Goal: Information Seeking & Learning: Learn about a topic

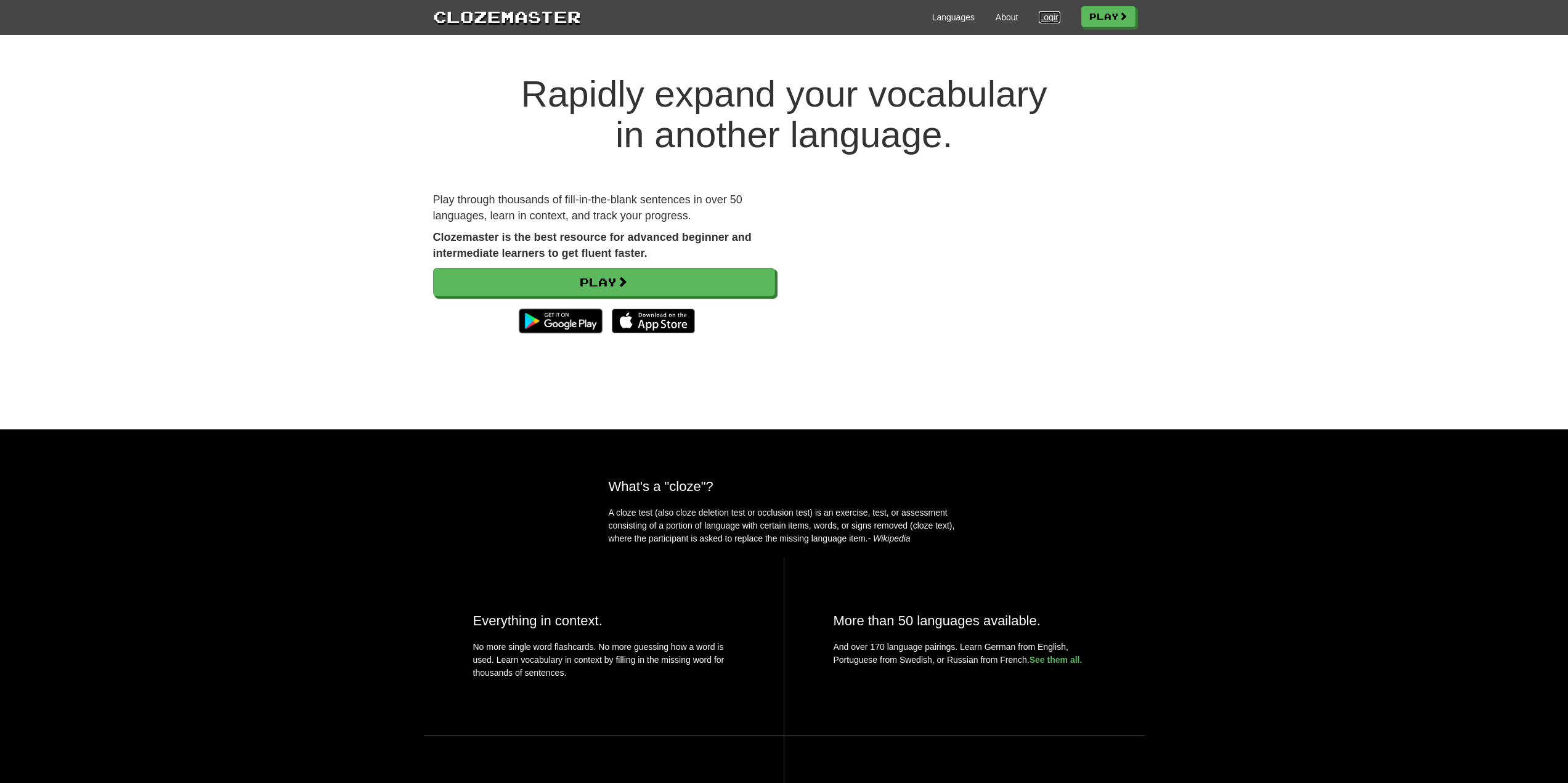
click at [1047, 20] on link "Login" at bounding box center [1049, 17] width 21 height 12
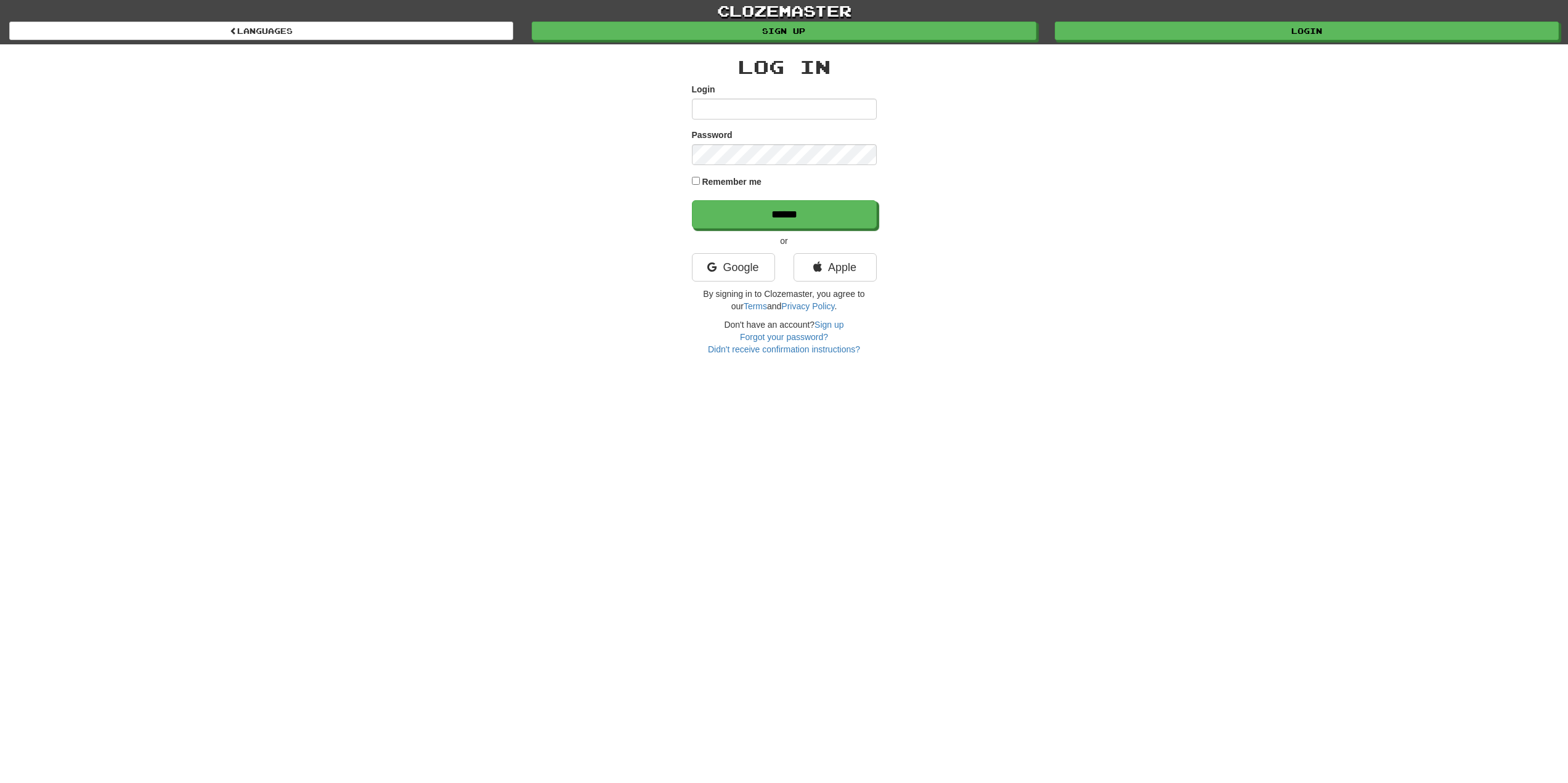
type input "**********"
click at [724, 210] on input "******" at bounding box center [785, 215] width 185 height 28
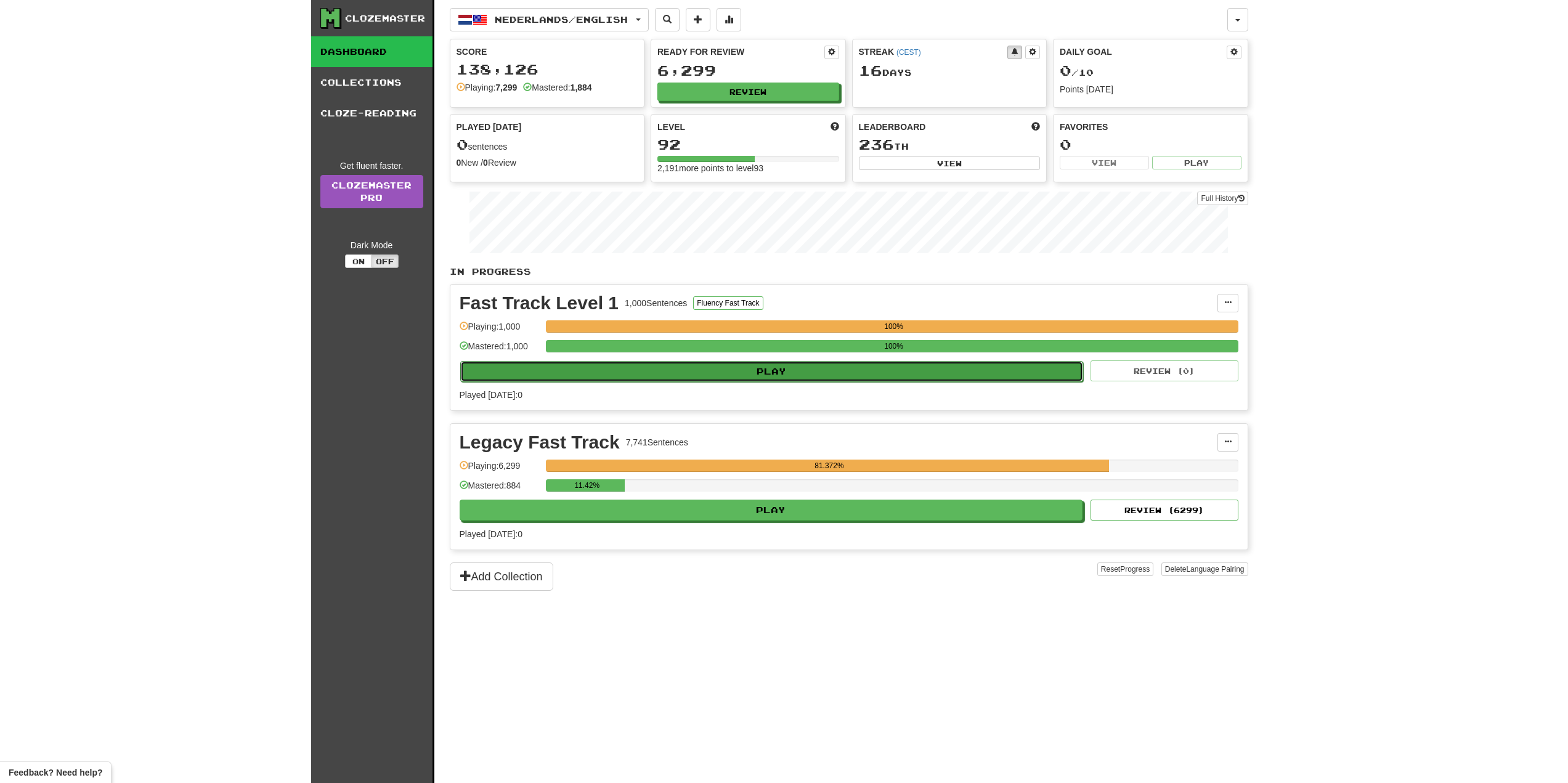
click at [665, 367] on button "Play" at bounding box center [772, 371] width 623 height 21
select select "**"
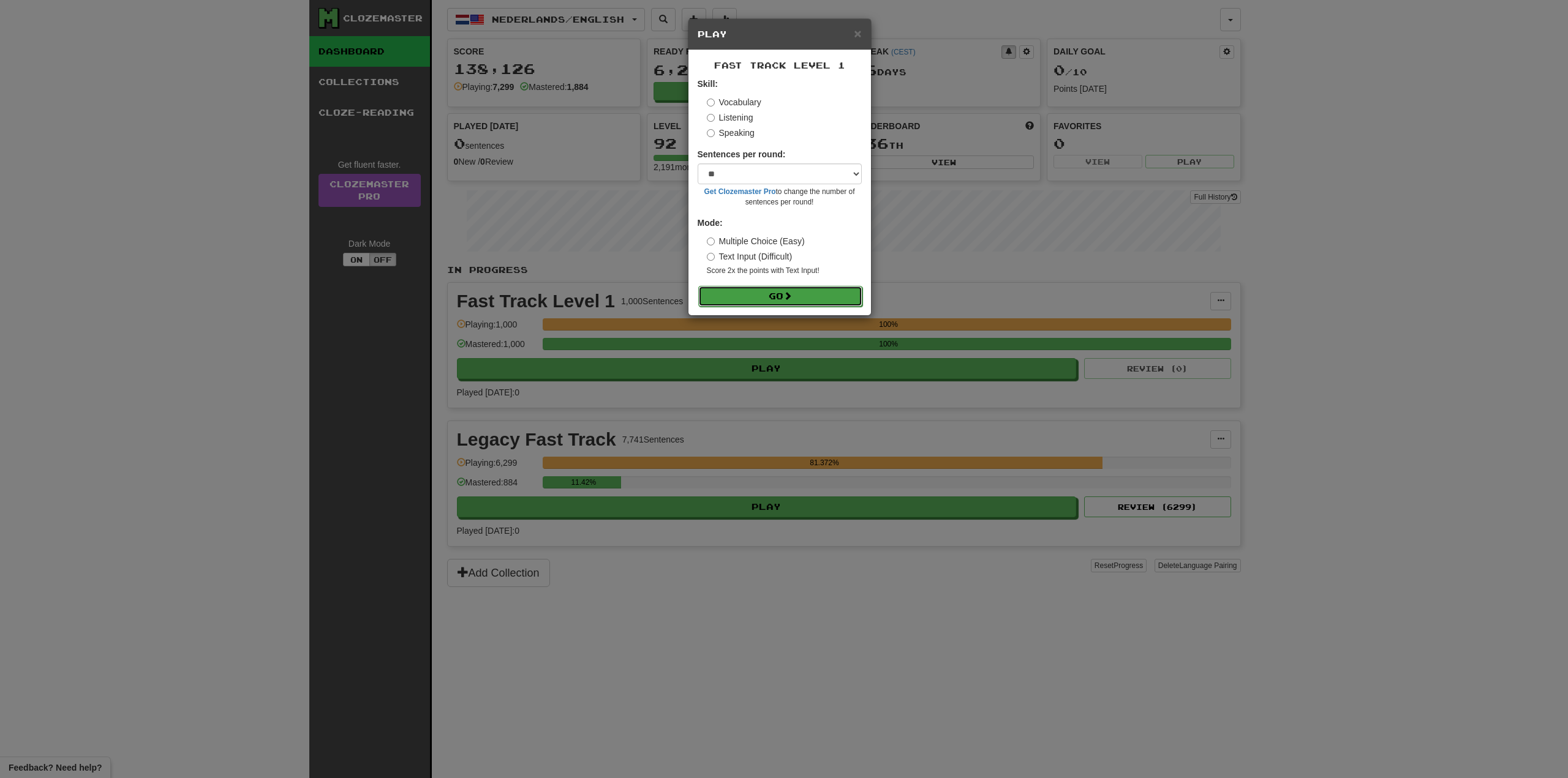
click at [720, 287] on button "Go" at bounding box center [780, 296] width 164 height 21
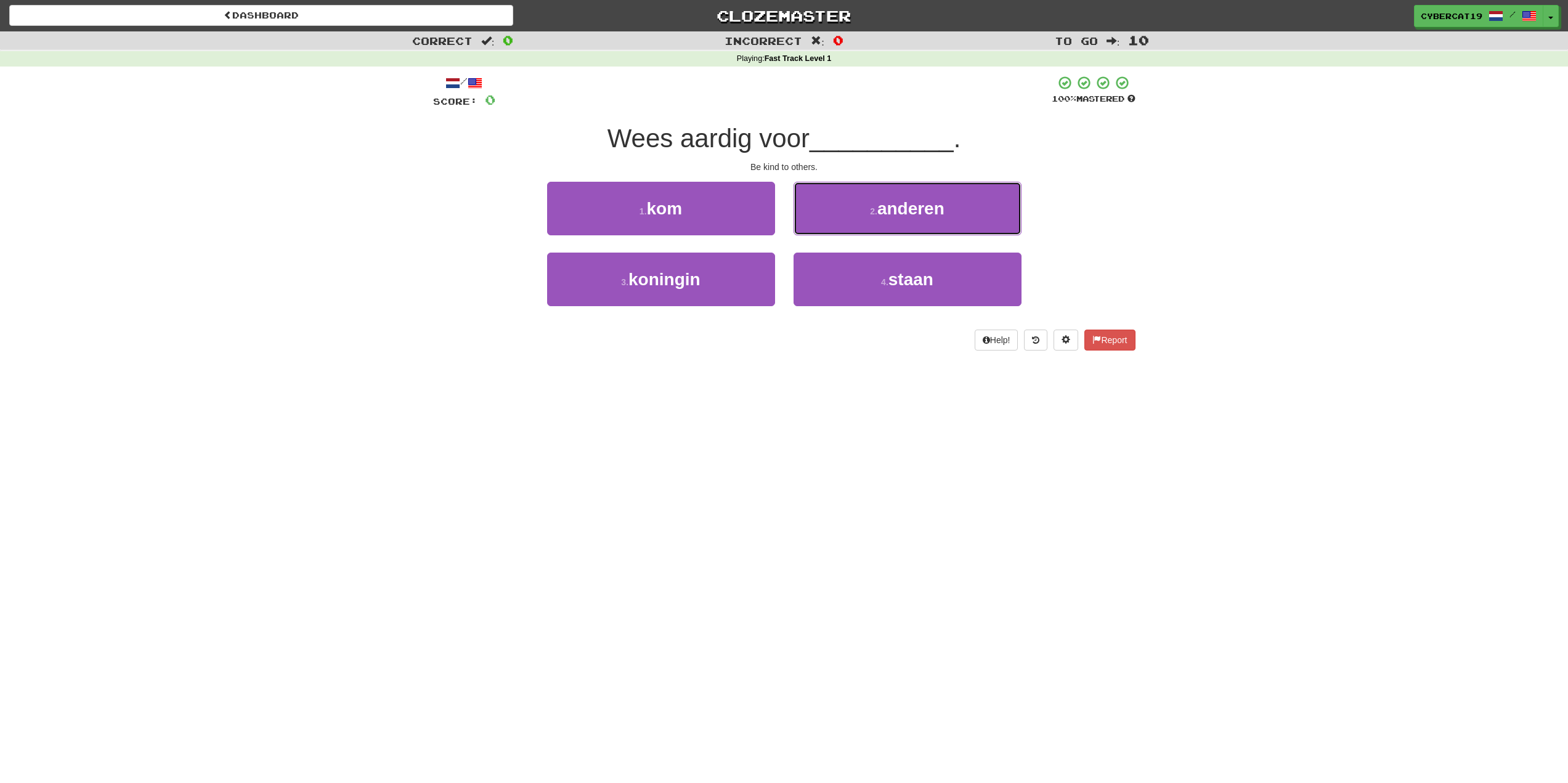
click at [849, 210] on button "2 . anderen" at bounding box center [907, 208] width 228 height 54
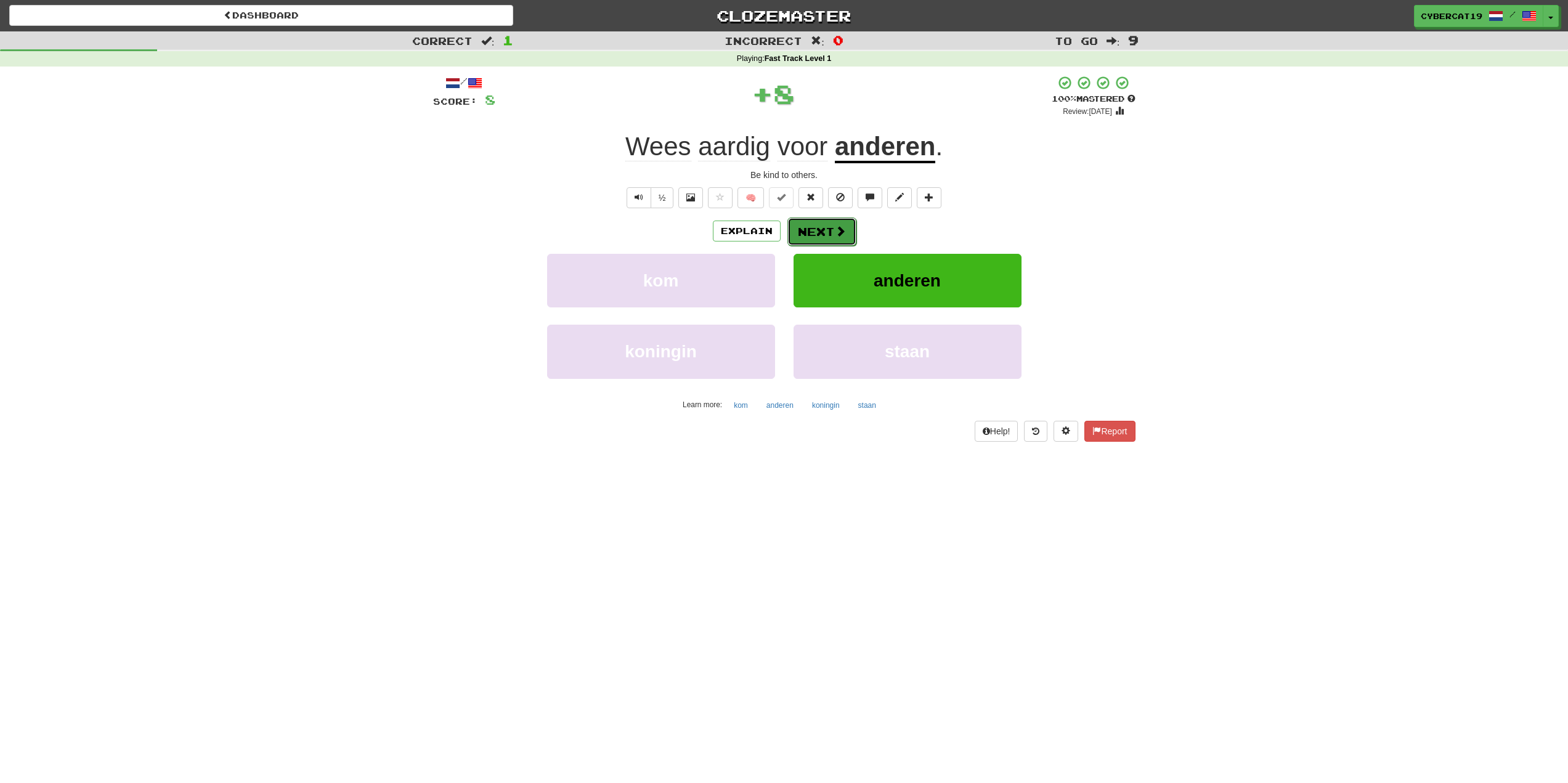
click at [822, 227] on button "Next" at bounding box center [821, 231] width 69 height 28
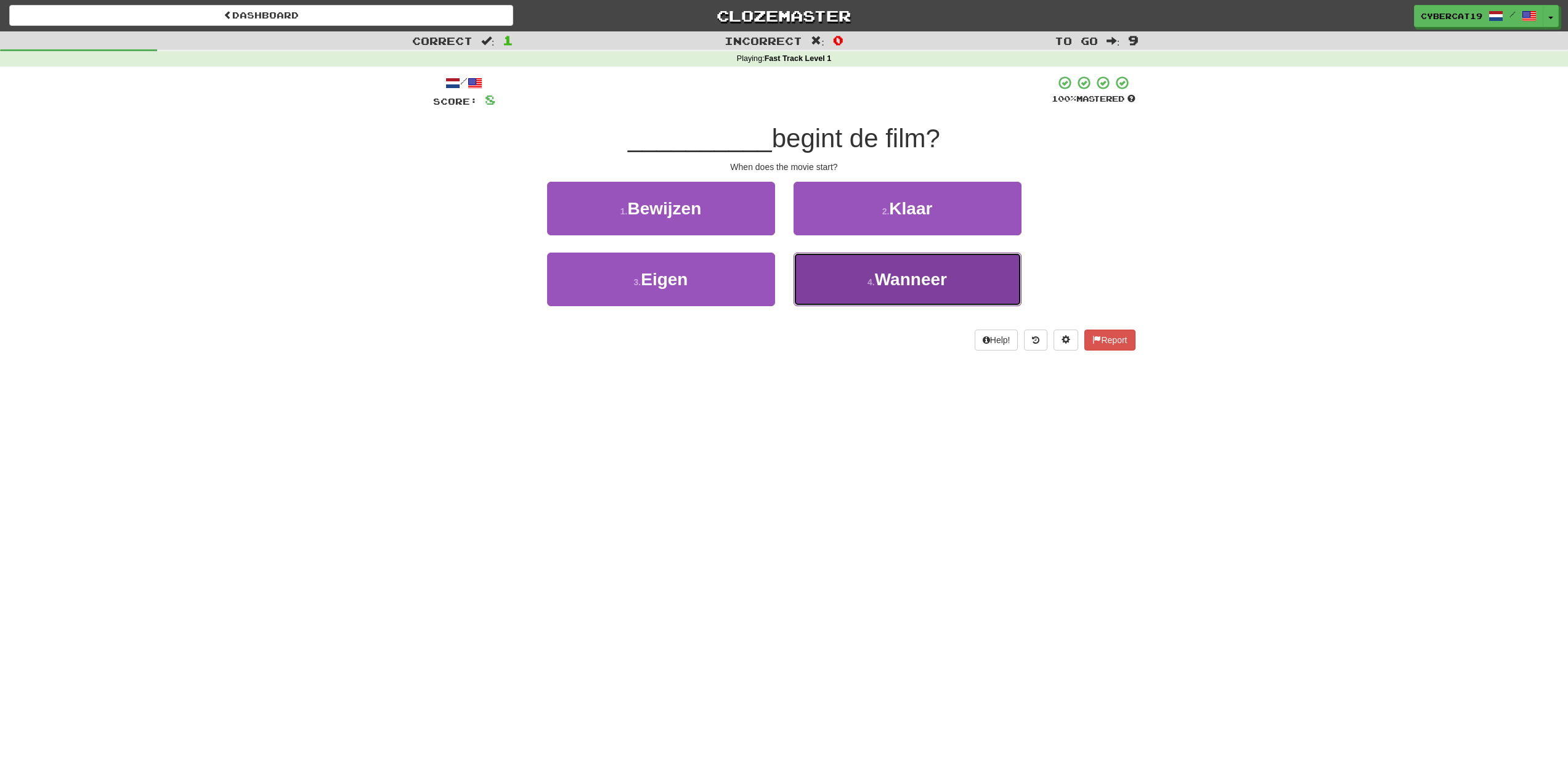
click at [830, 283] on button "4 . Wanneer" at bounding box center [907, 279] width 228 height 54
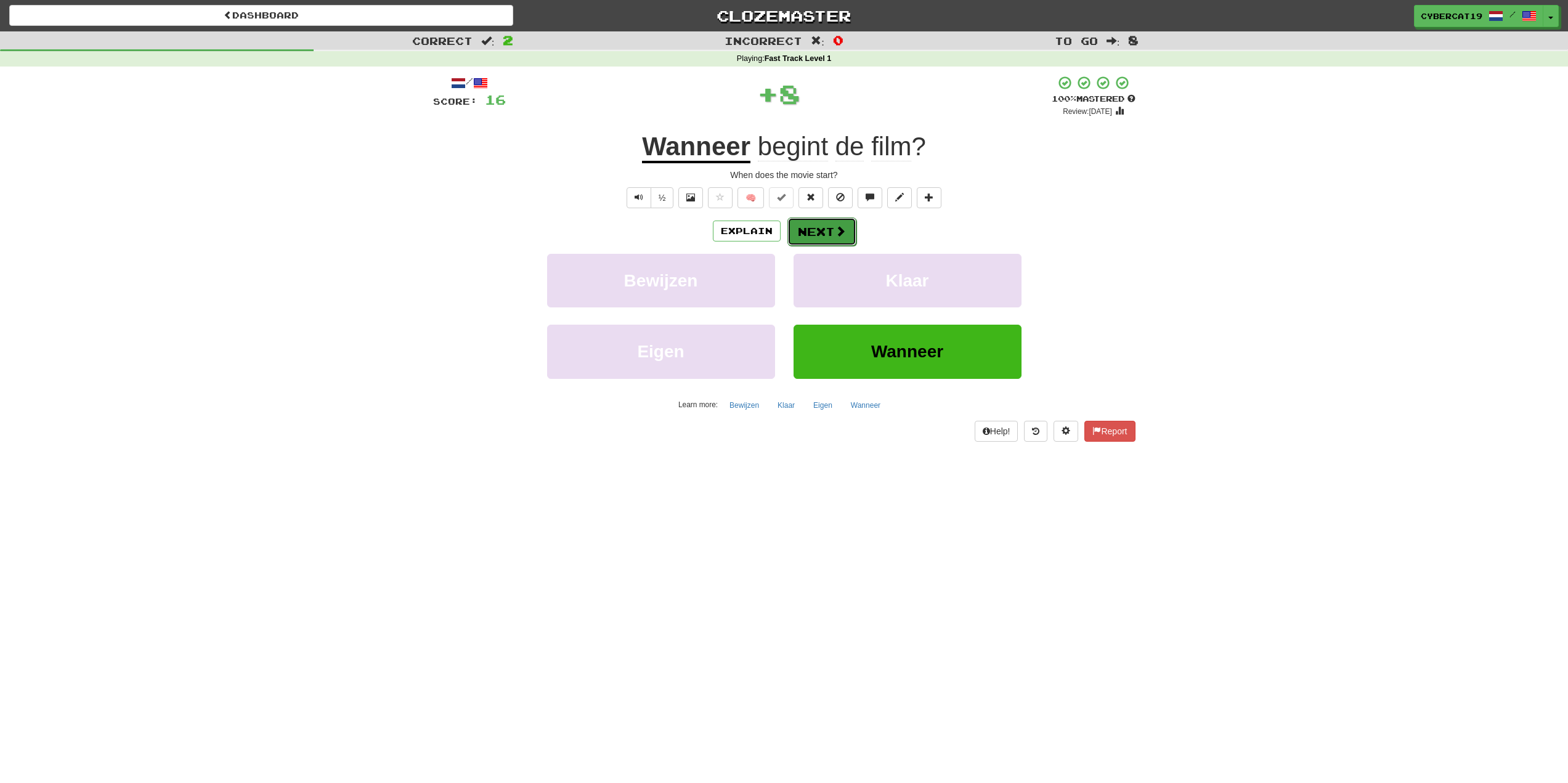
click at [812, 238] on button "Next" at bounding box center [821, 231] width 69 height 28
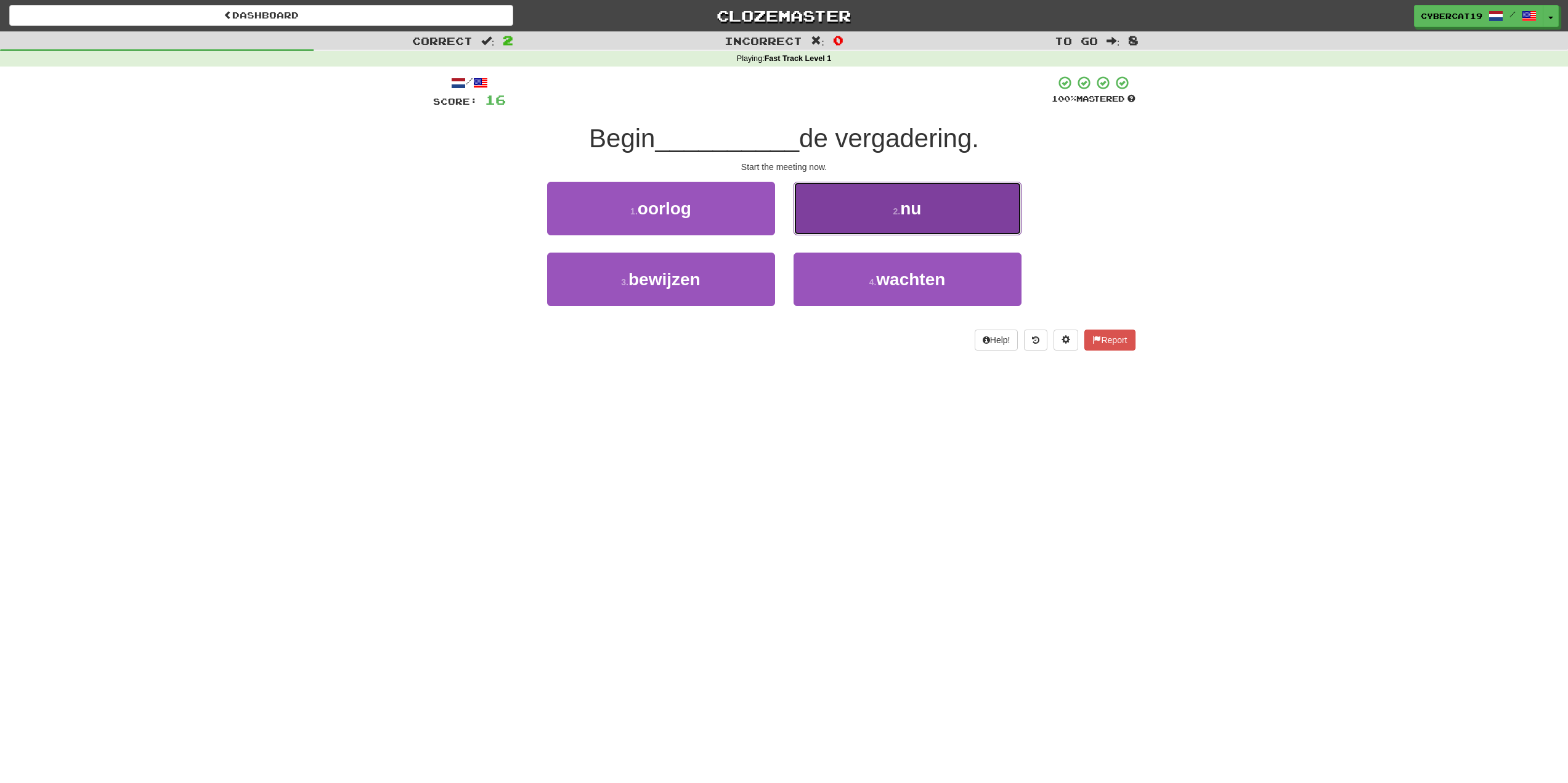
click at [846, 220] on button "2 . nu" at bounding box center [907, 208] width 228 height 54
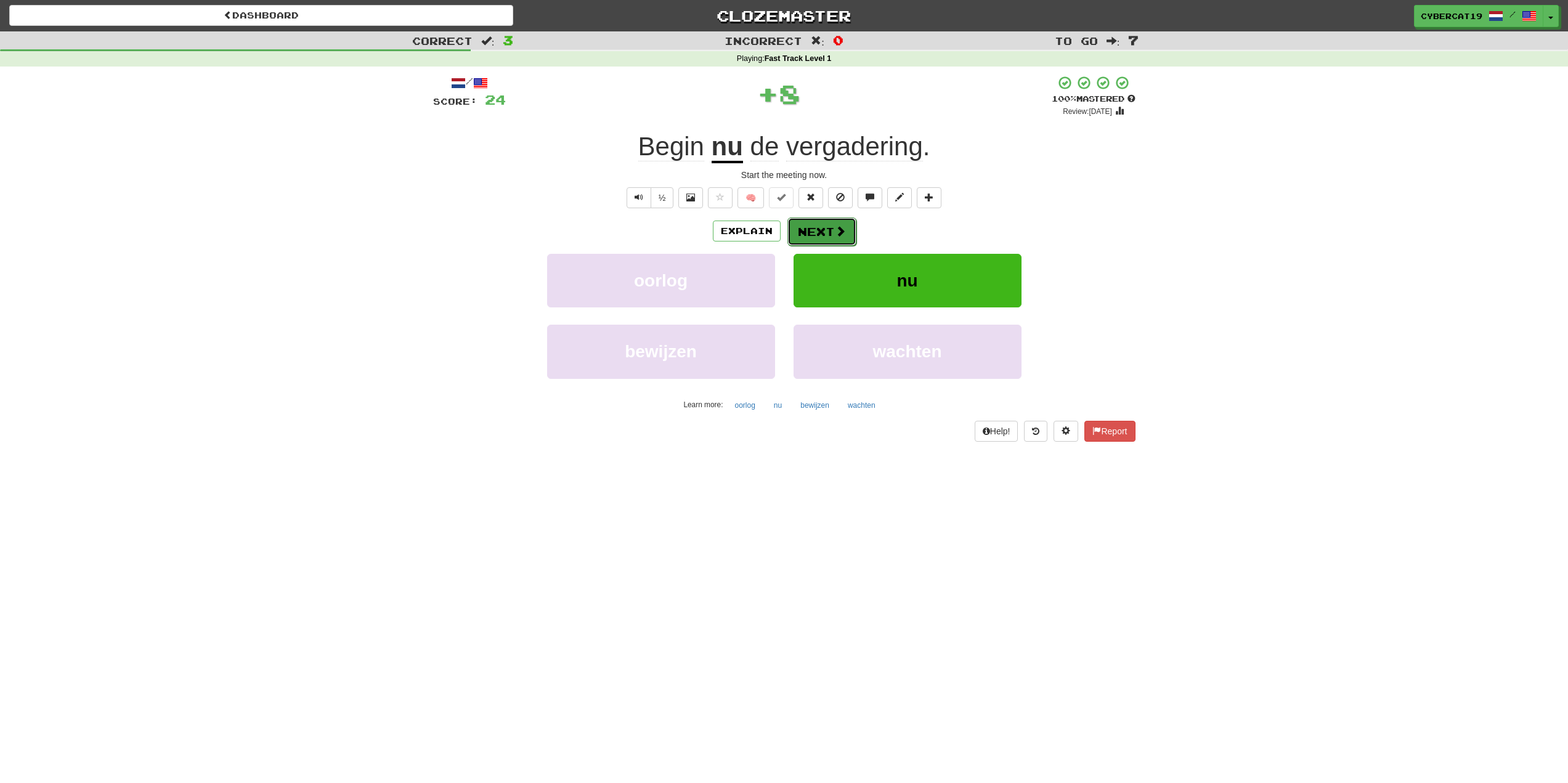
click at [825, 237] on button "Next" at bounding box center [821, 231] width 69 height 28
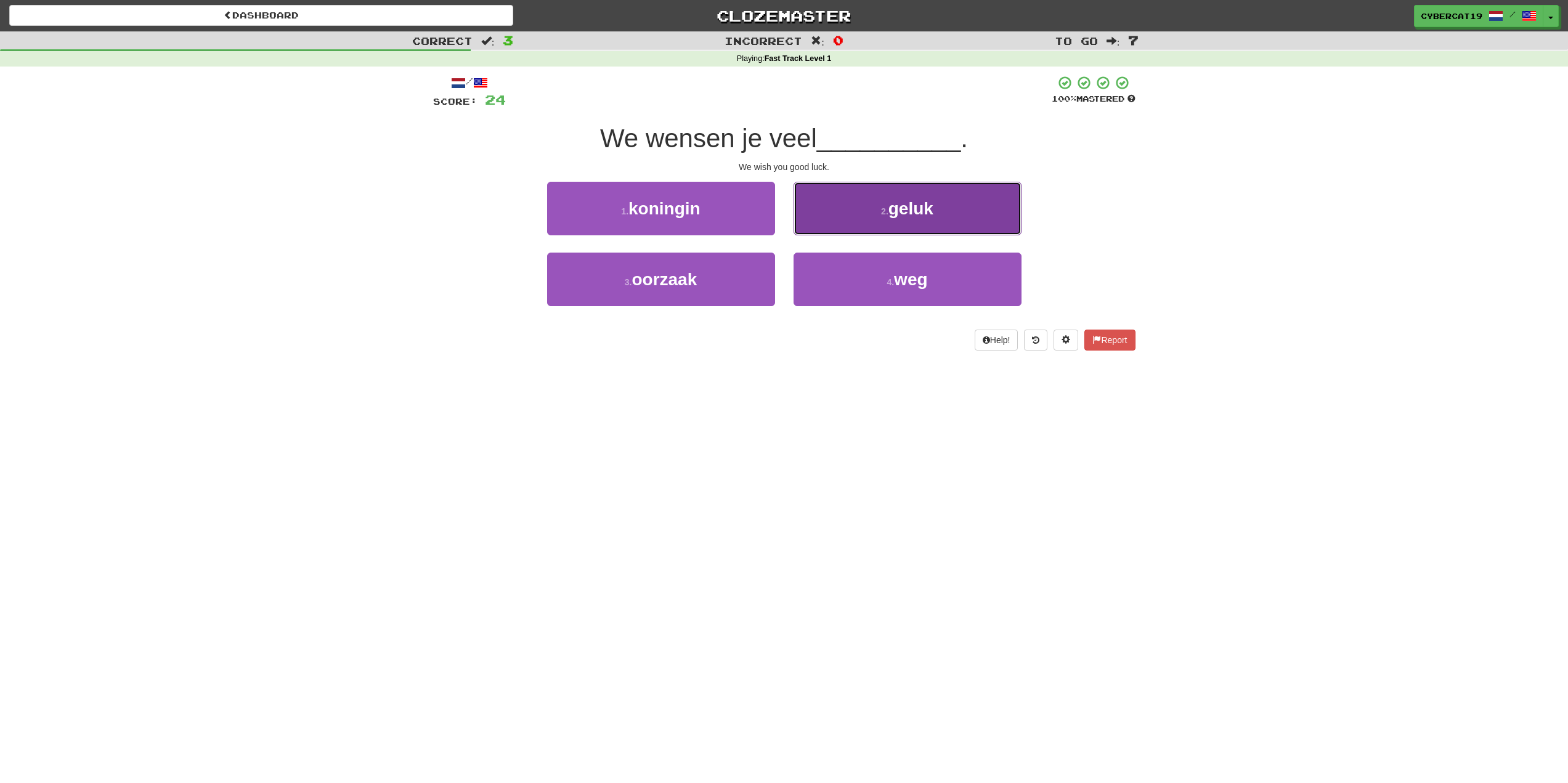
click at [841, 216] on button "2 . geluk" at bounding box center [907, 208] width 228 height 54
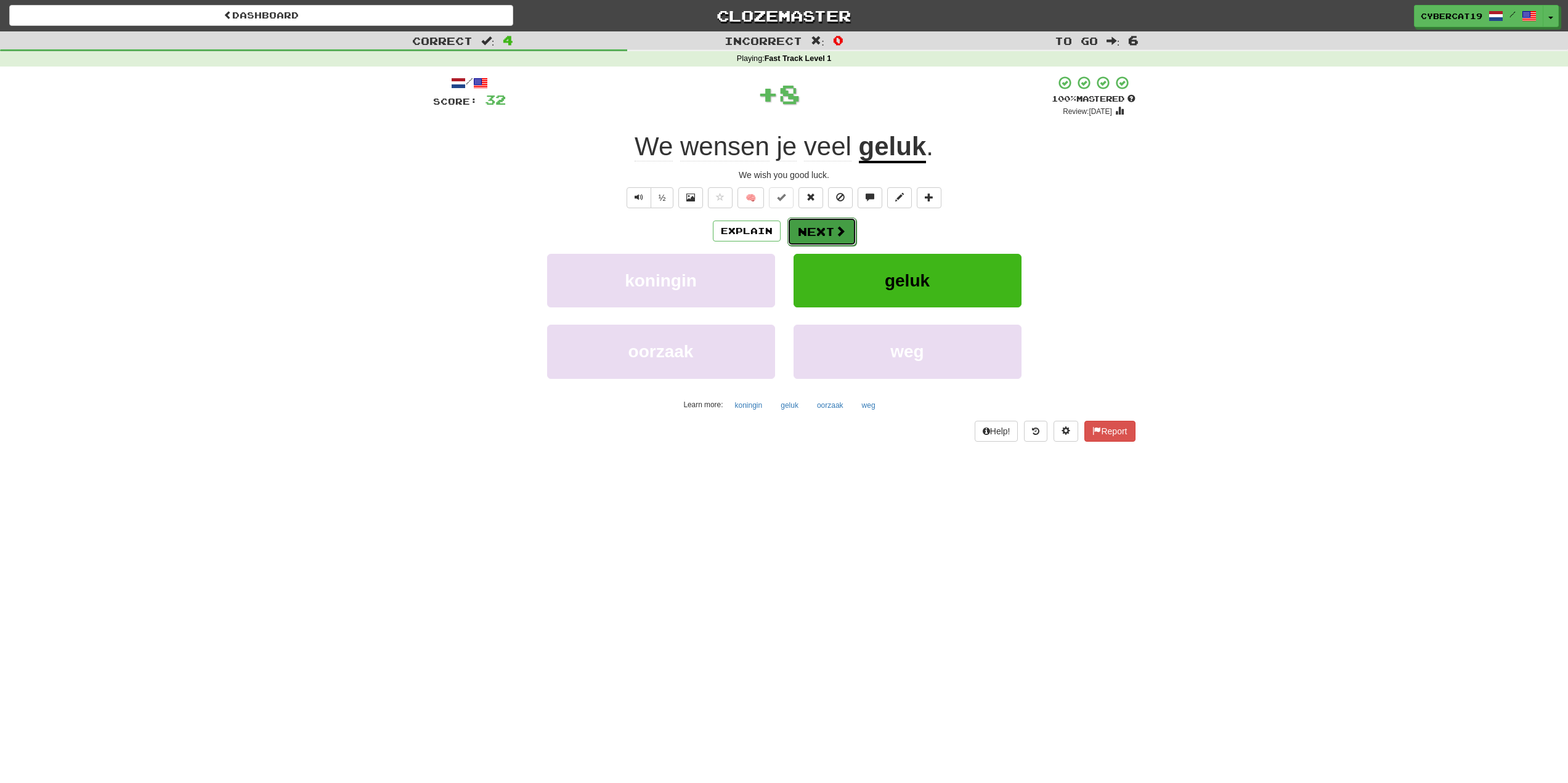
click at [830, 228] on button "Next" at bounding box center [821, 231] width 69 height 28
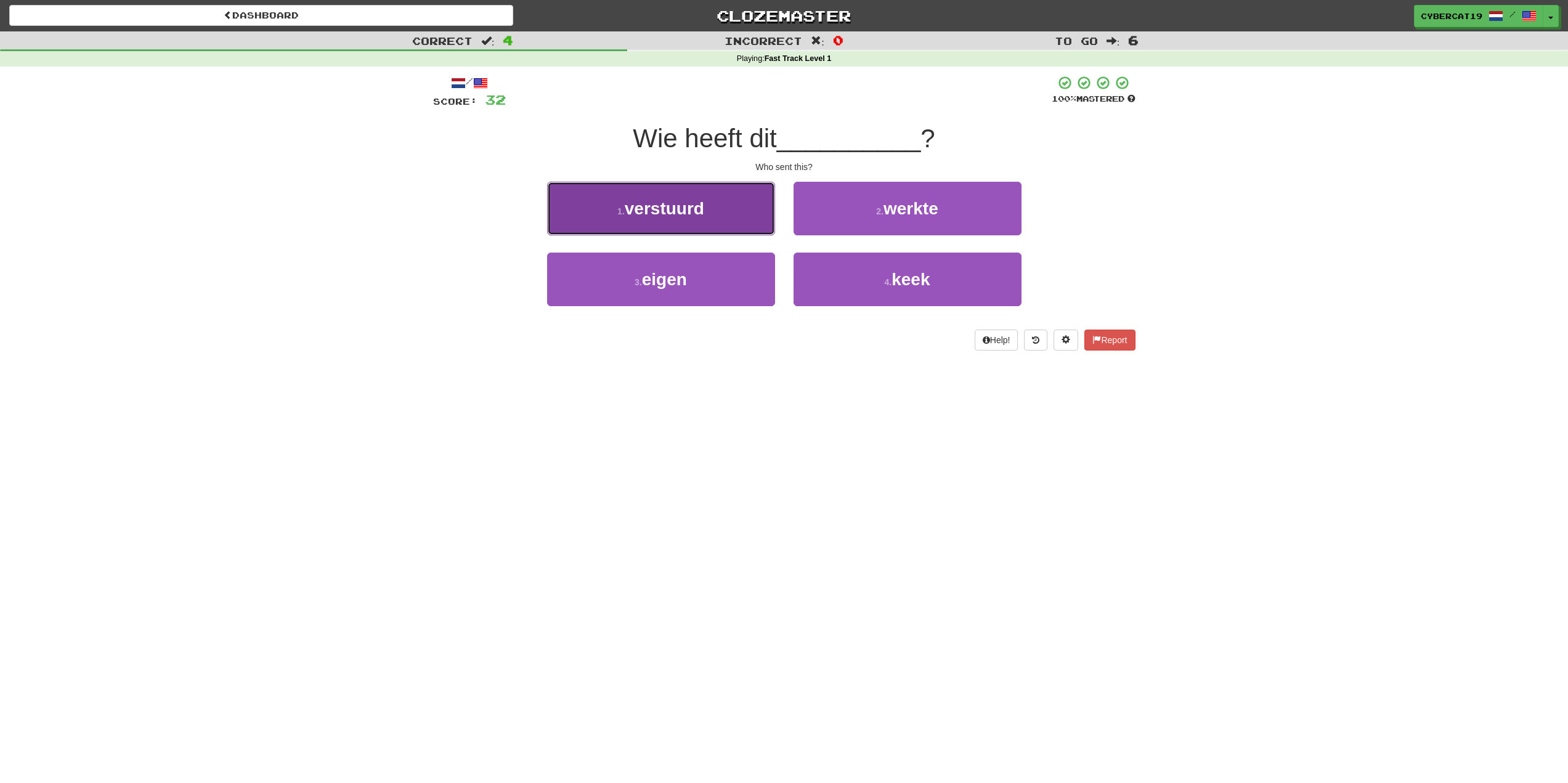
click at [716, 230] on button "1 . verstuurd" at bounding box center [661, 208] width 228 height 54
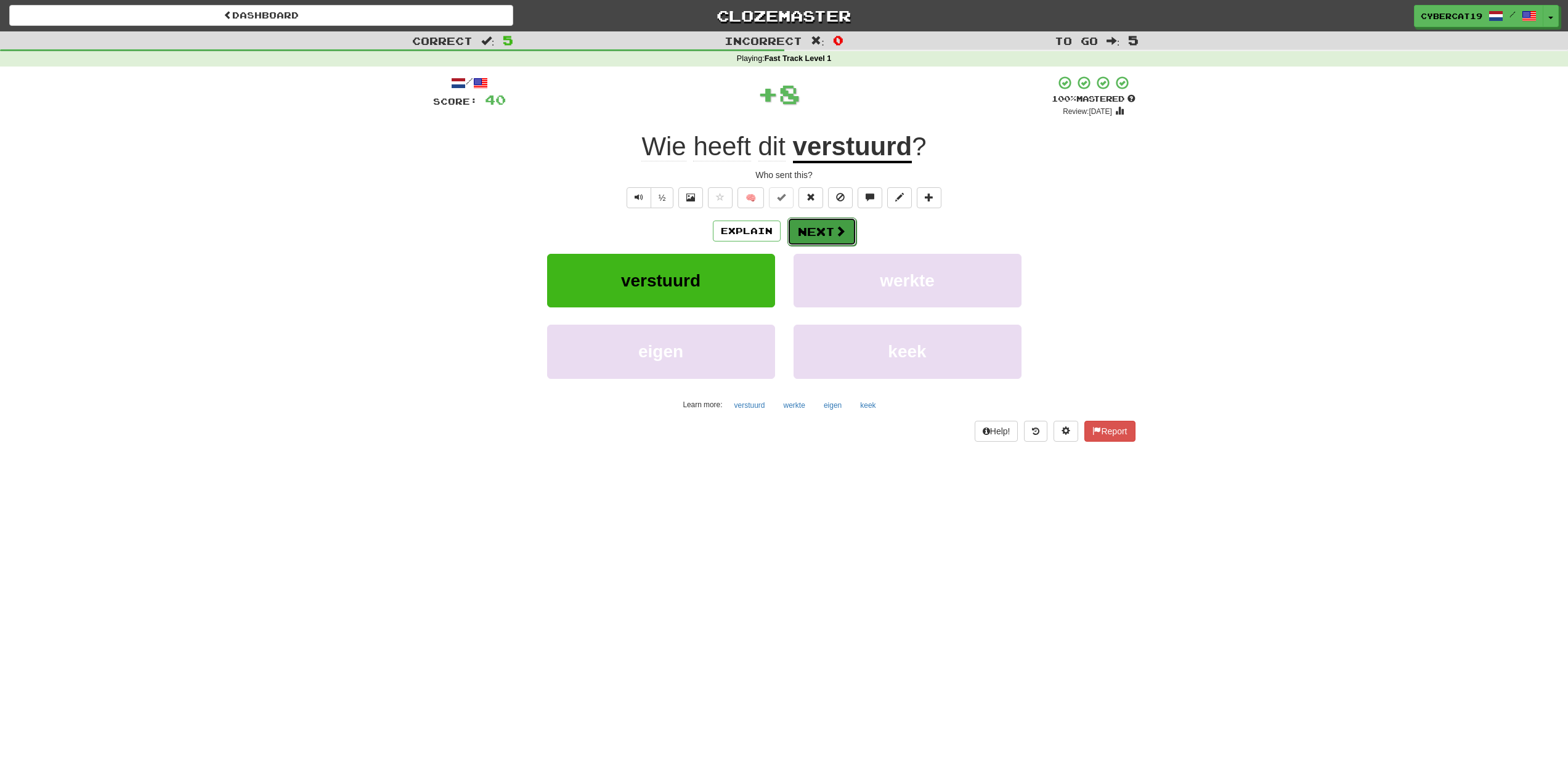
click at [808, 232] on button "Next" at bounding box center [821, 231] width 69 height 28
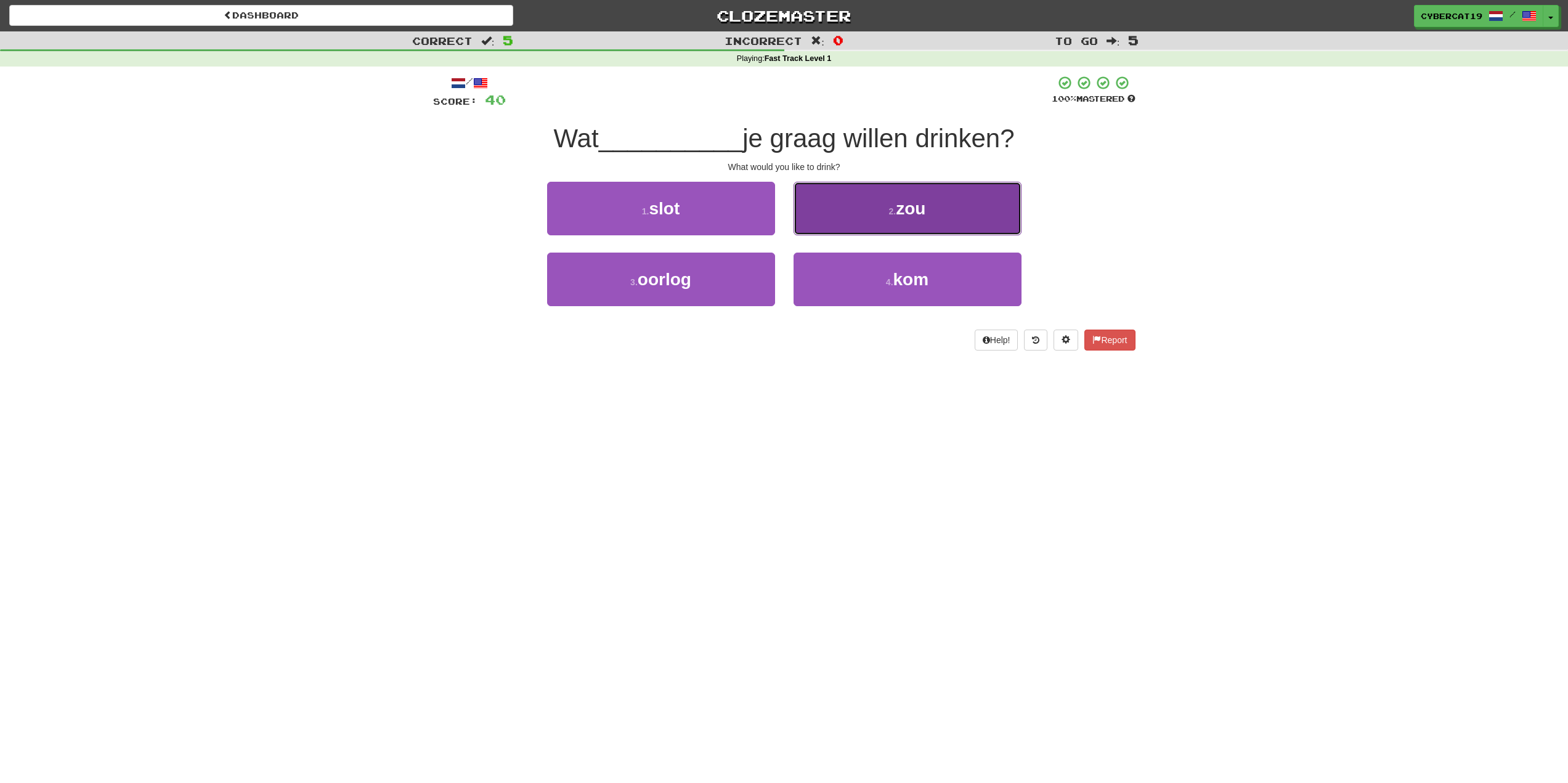
click at [835, 218] on button "2 . zou" at bounding box center [907, 208] width 228 height 54
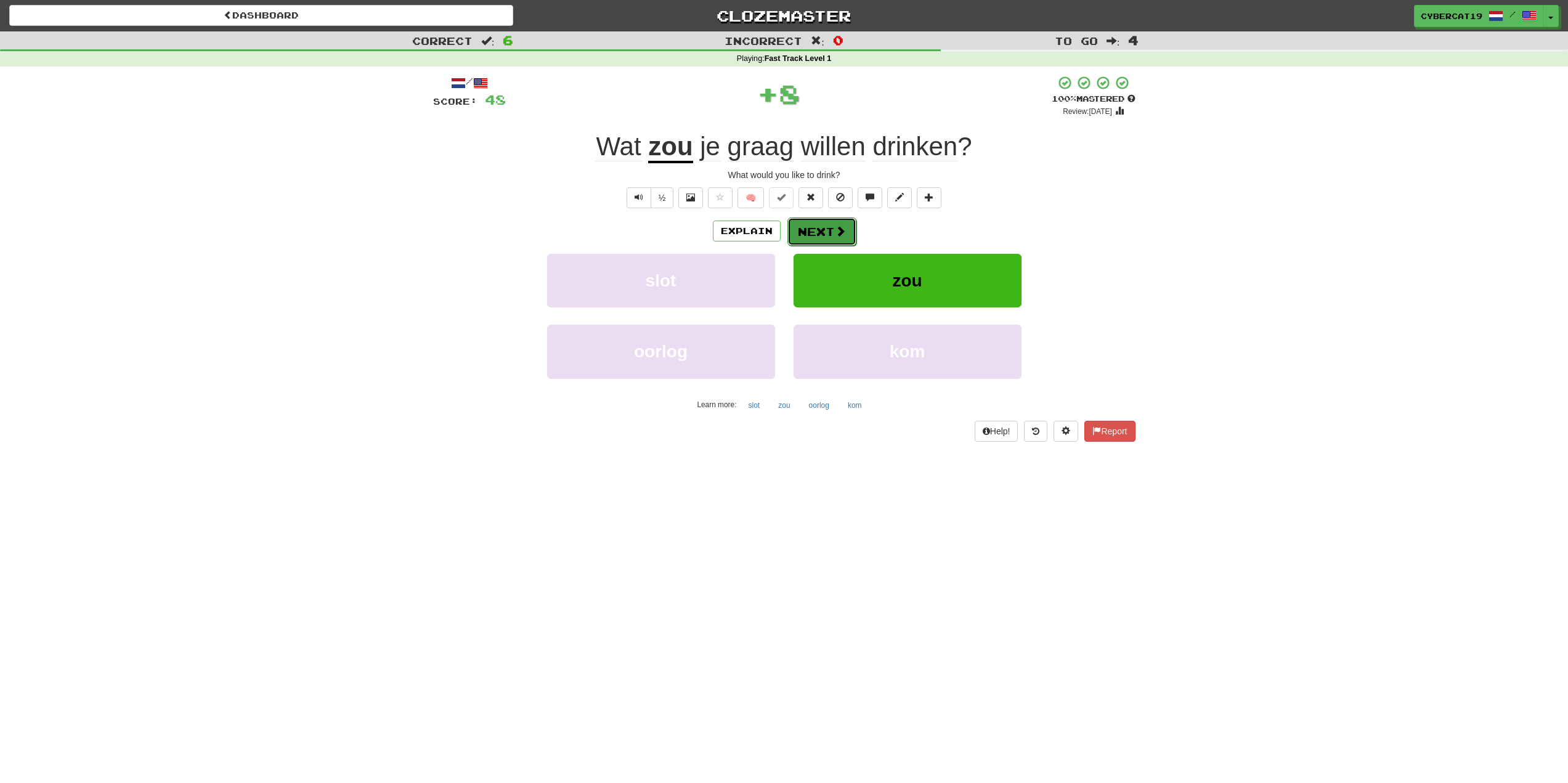
drag, startPoint x: 828, startPoint y: 223, endPoint x: 826, endPoint y: 230, distance: 7.3
click at [826, 230] on button "Next" at bounding box center [821, 231] width 69 height 28
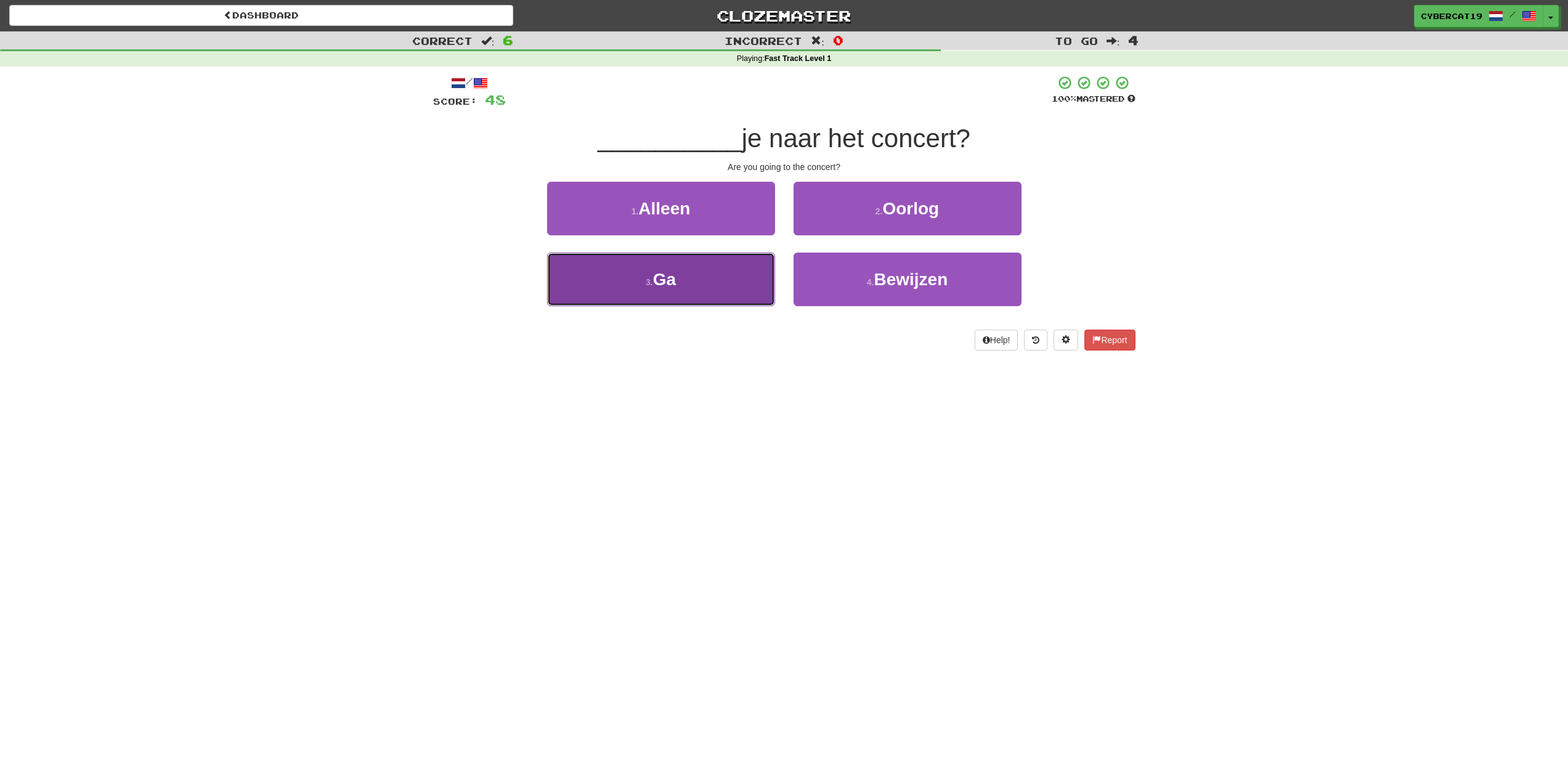
click at [734, 297] on button "3 . Ga" at bounding box center [661, 279] width 228 height 54
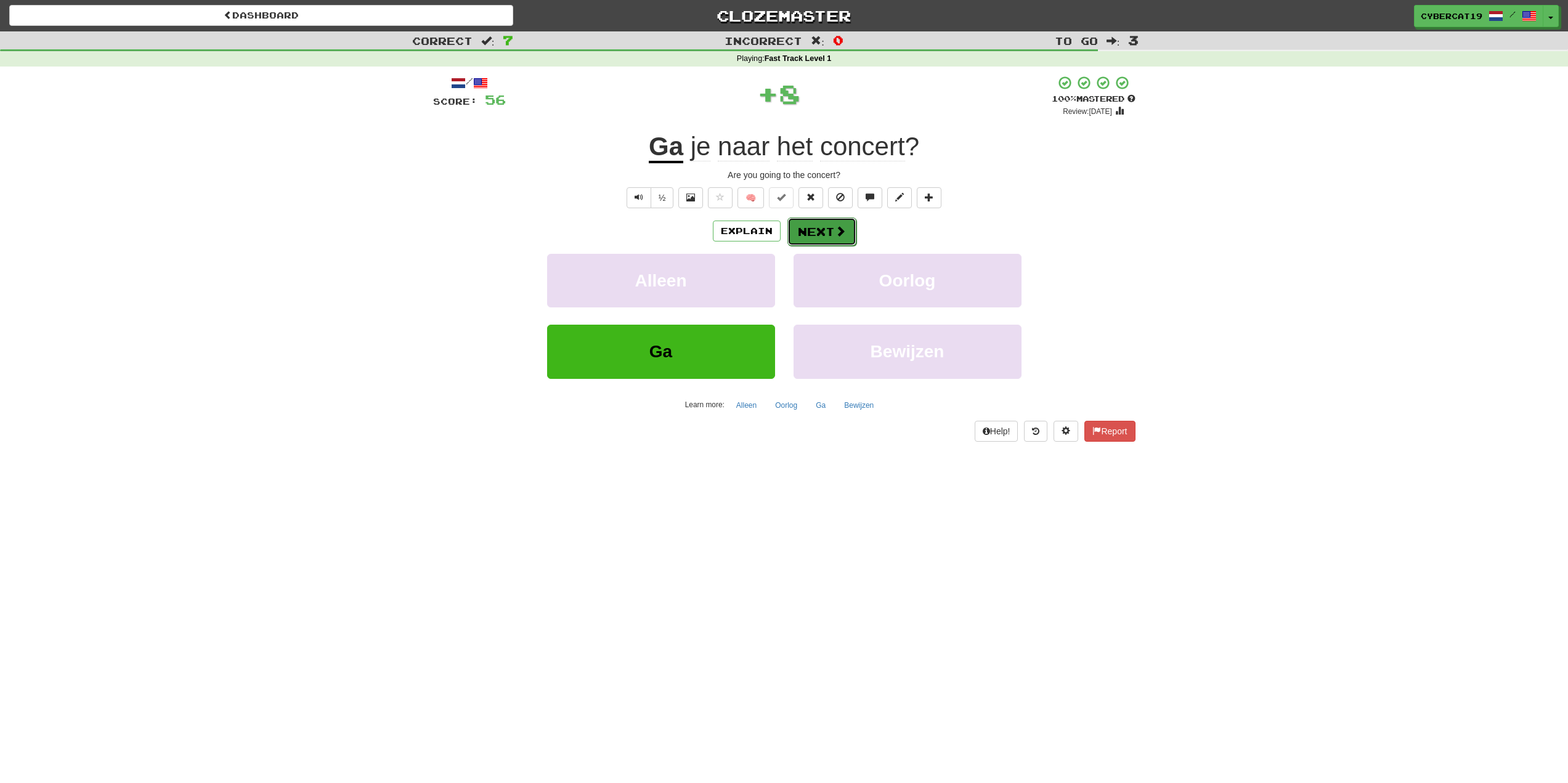
click at [835, 230] on span at bounding box center [840, 230] width 11 height 11
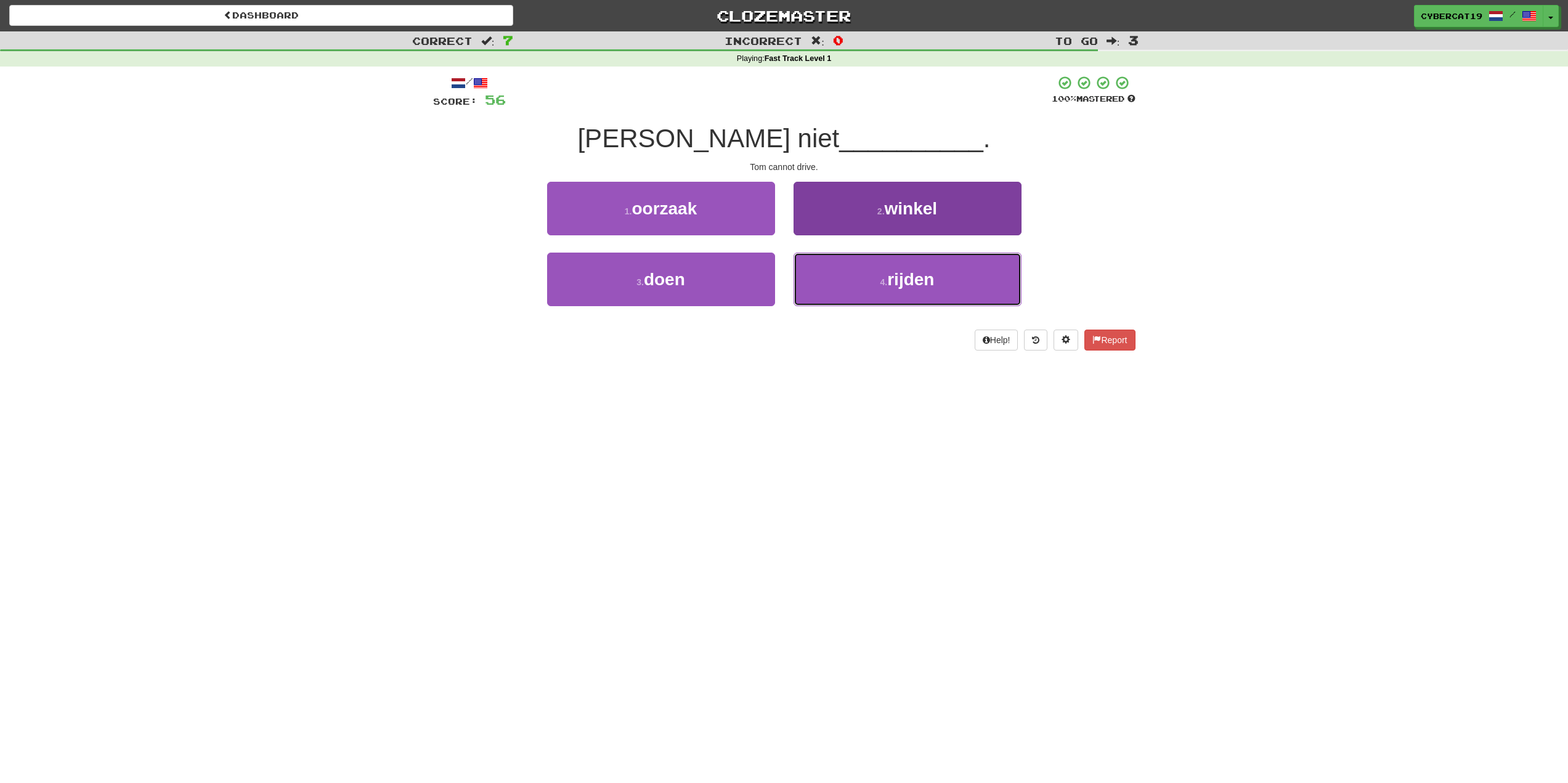
drag, startPoint x: 835, startPoint y: 283, endPoint x: 835, endPoint y: 261, distance: 22.0
click at [836, 288] on button "4 . rijden" at bounding box center [907, 279] width 228 height 54
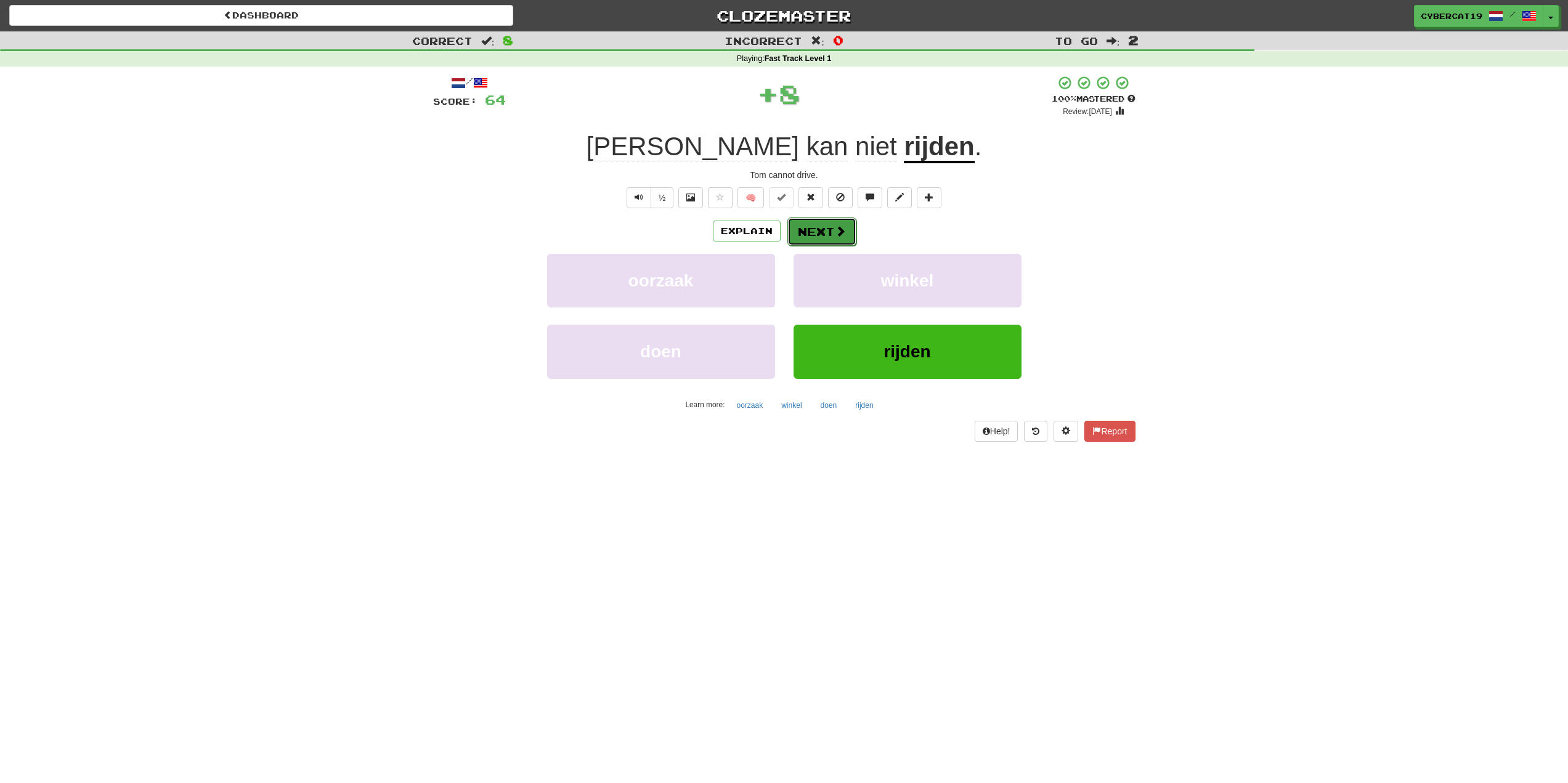
click at [835, 232] on span at bounding box center [840, 230] width 11 height 11
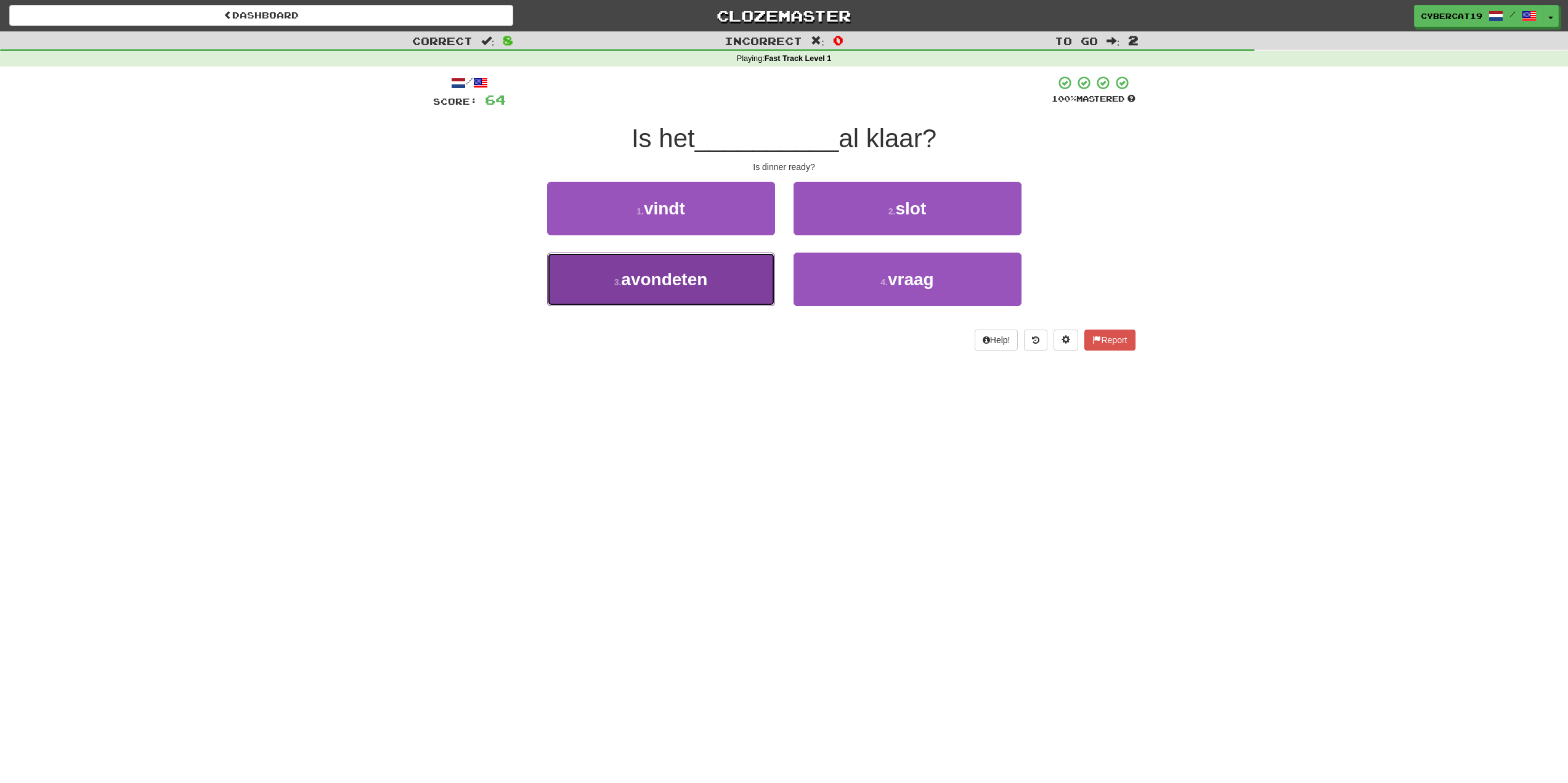
click at [716, 281] on button "3 . avondeten" at bounding box center [661, 279] width 228 height 54
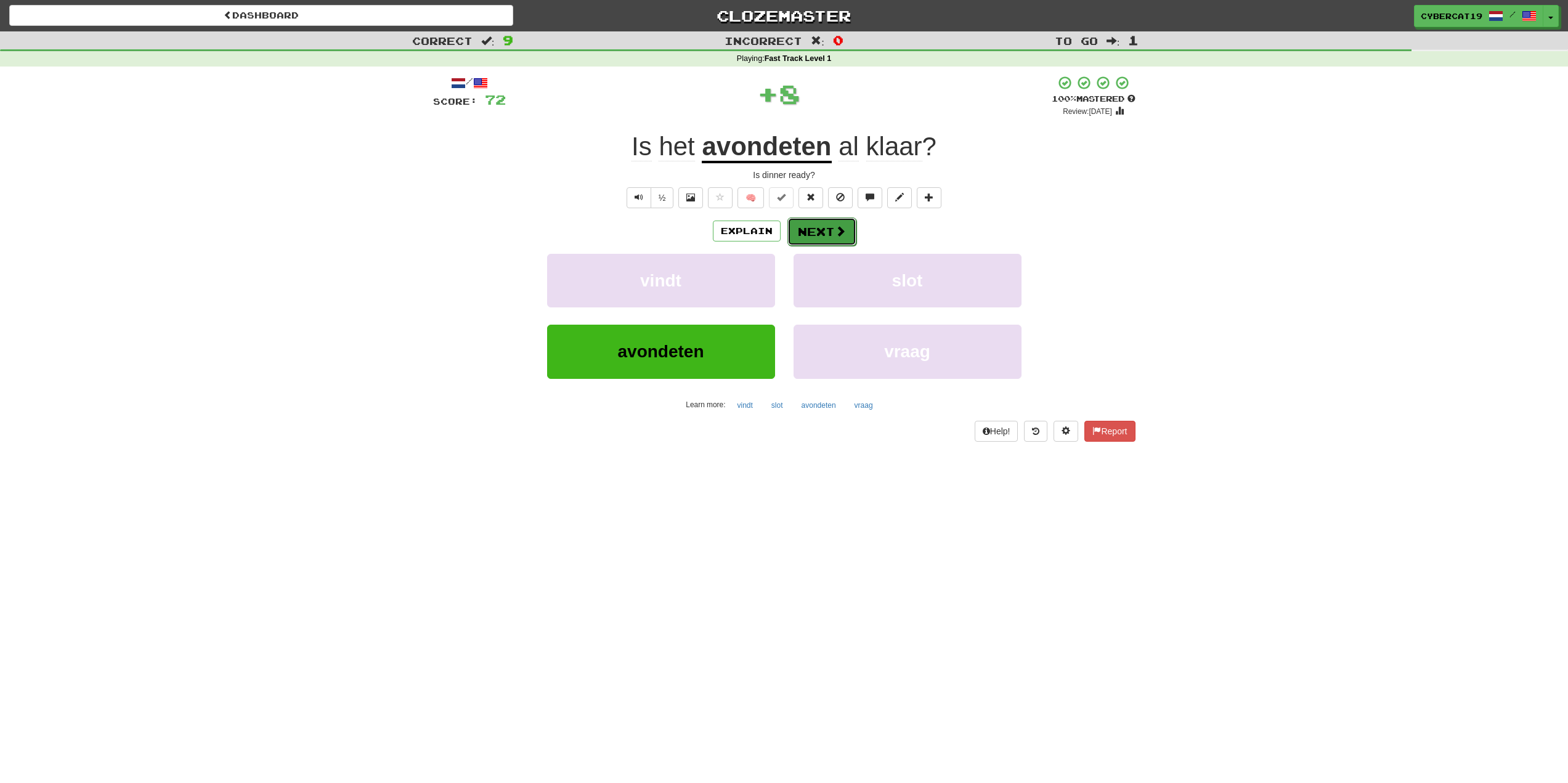
click at [815, 227] on button "Next" at bounding box center [821, 231] width 69 height 28
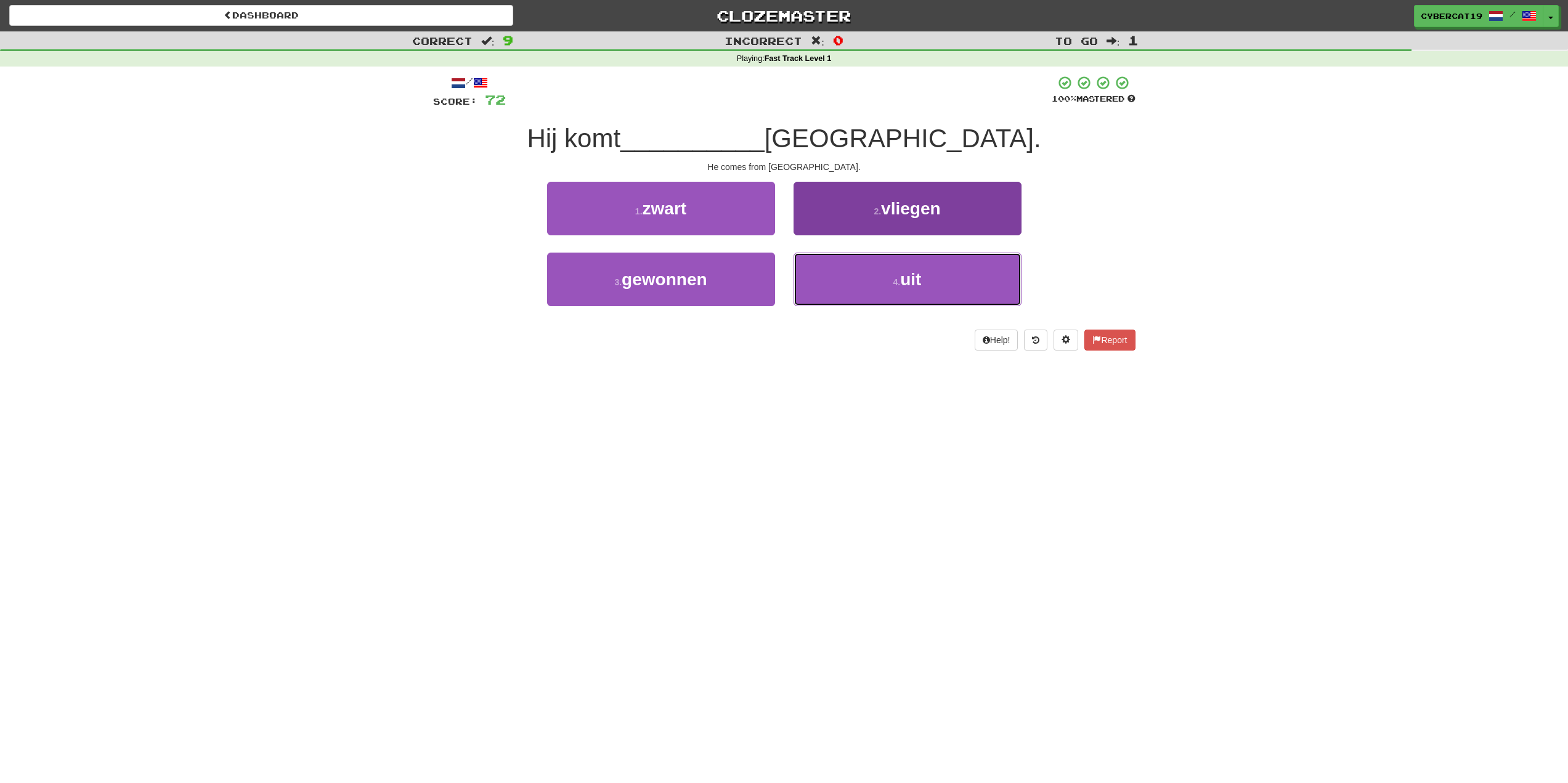
drag, startPoint x: 842, startPoint y: 285, endPoint x: 836, endPoint y: 265, distance: 20.9
click at [842, 286] on button "4 . uit" at bounding box center [907, 279] width 228 height 54
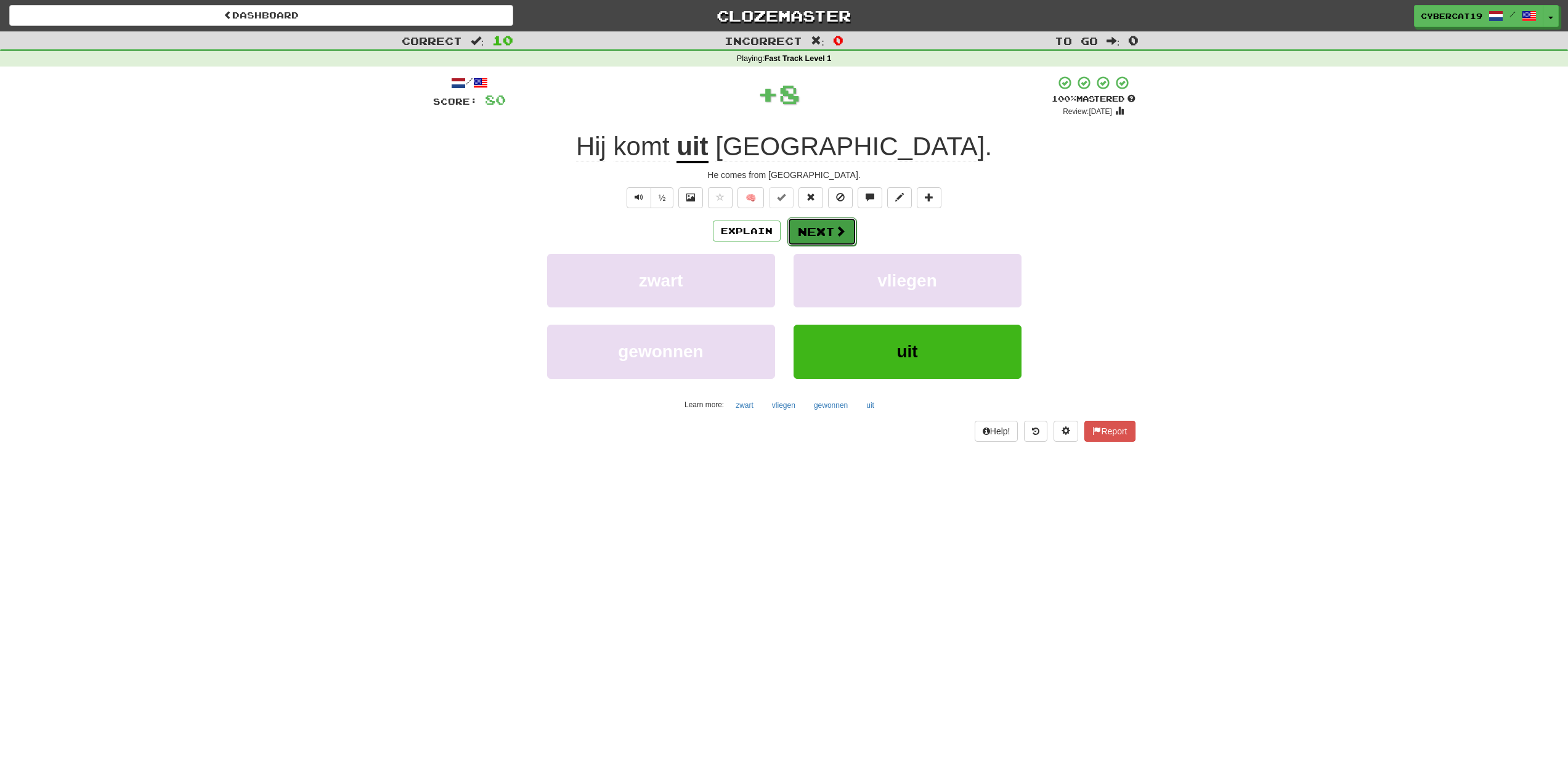
click at [835, 227] on span at bounding box center [840, 230] width 11 height 11
